Goal: Browse casually

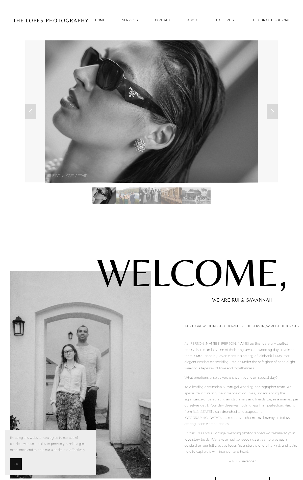
scroll to position [1721, 0]
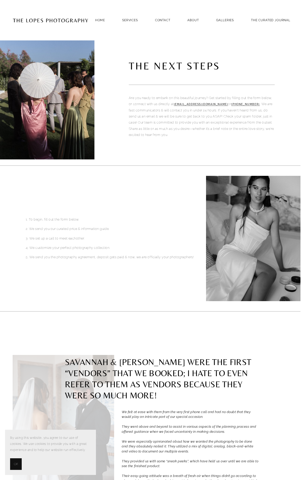
scroll to position [467, 0]
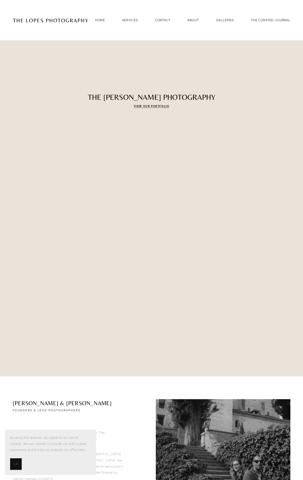
scroll to position [2167, 0]
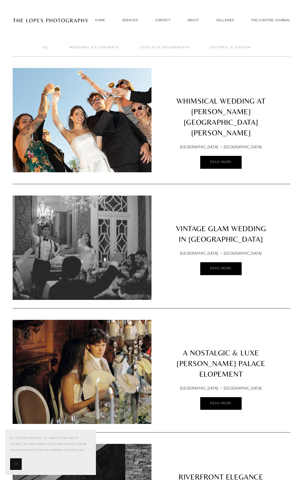
scroll to position [2522, 0]
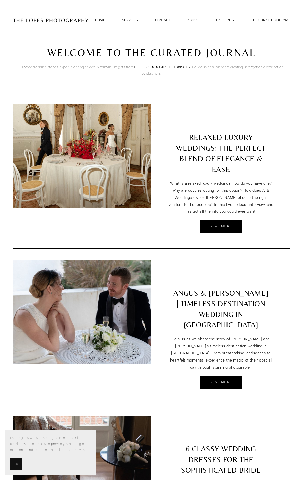
scroll to position [1527, 0]
